Goal: Check status: Check status

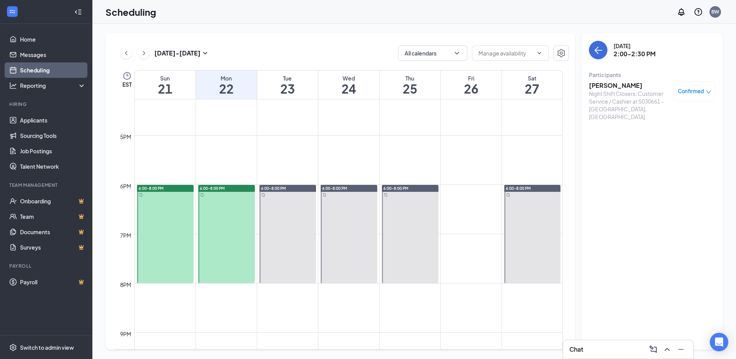
scroll to position [879, 0]
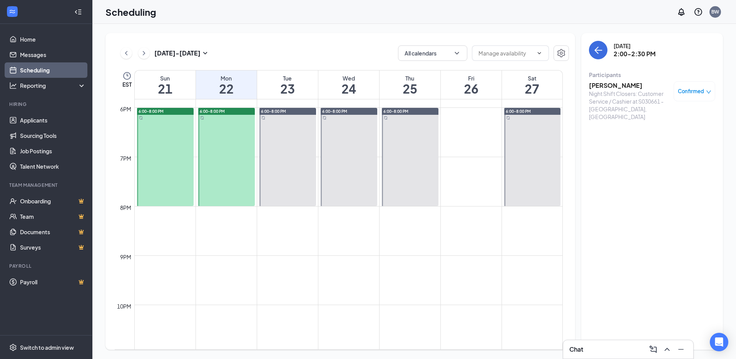
click at [233, 117] on div at bounding box center [226, 157] width 57 height 98
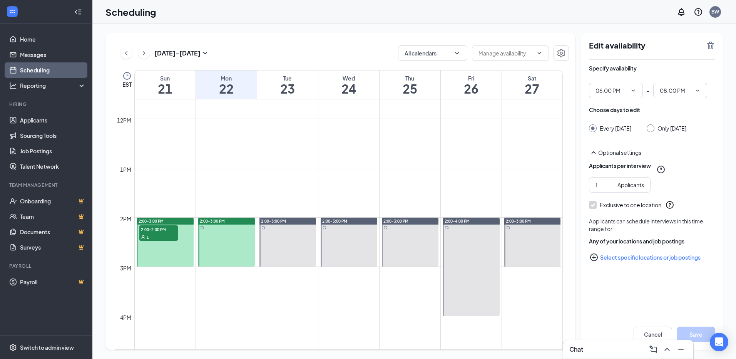
scroll to position [548, 0]
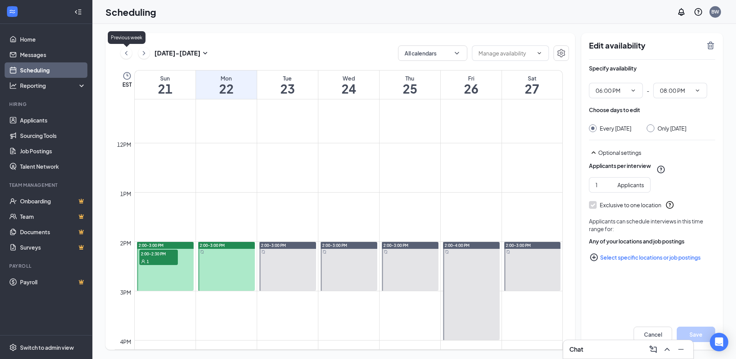
click at [127, 55] on icon "ChevronLeft" at bounding box center [126, 53] width 2 height 4
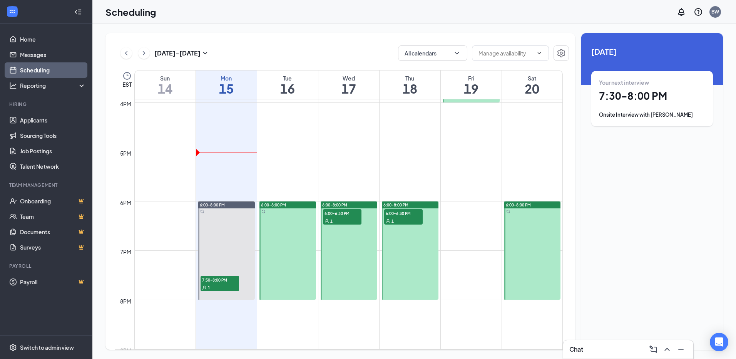
scroll to position [802, 0]
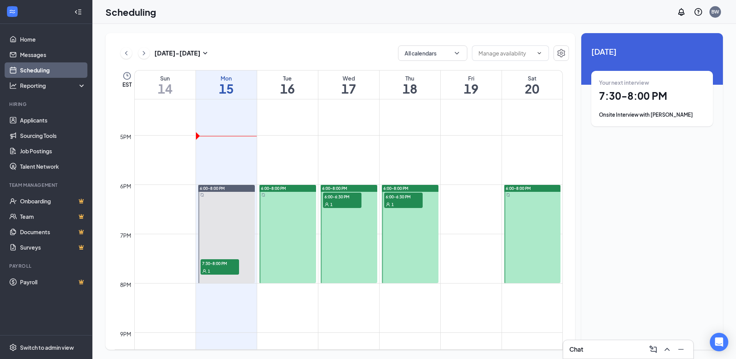
click at [342, 204] on div "1" at bounding box center [342, 204] width 38 height 8
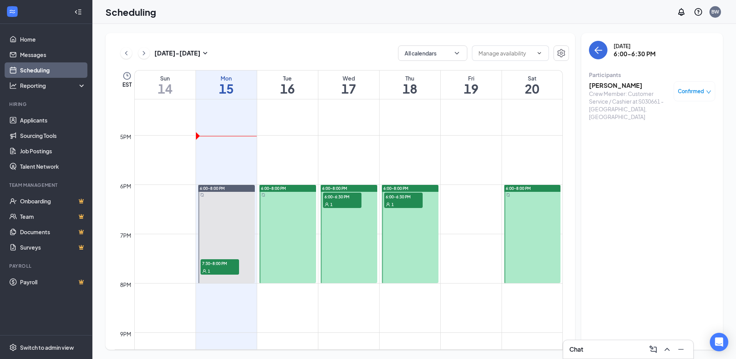
click at [415, 202] on div "1" at bounding box center [403, 204] width 38 height 8
click at [407, 200] on span "6:00-6:30 PM" at bounding box center [403, 196] width 38 height 8
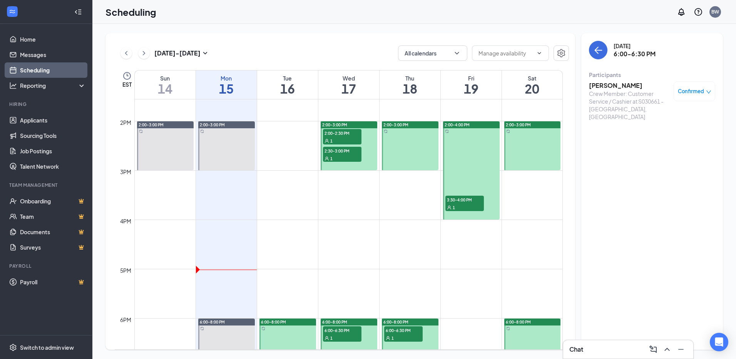
scroll to position [648, 0]
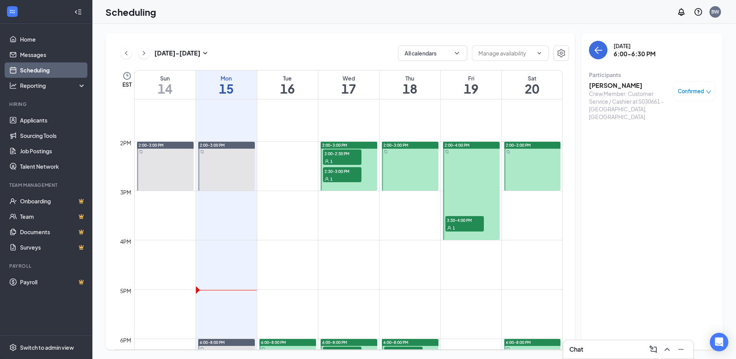
click at [470, 221] on span "3:30-4:00 PM" at bounding box center [464, 220] width 38 height 8
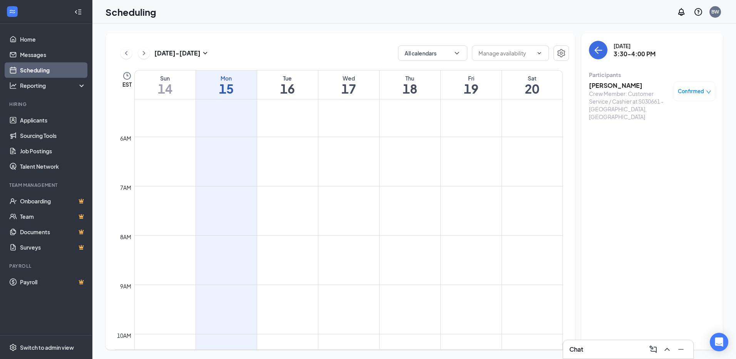
scroll to position [240, 0]
